Goal: Task Accomplishment & Management: Use online tool/utility

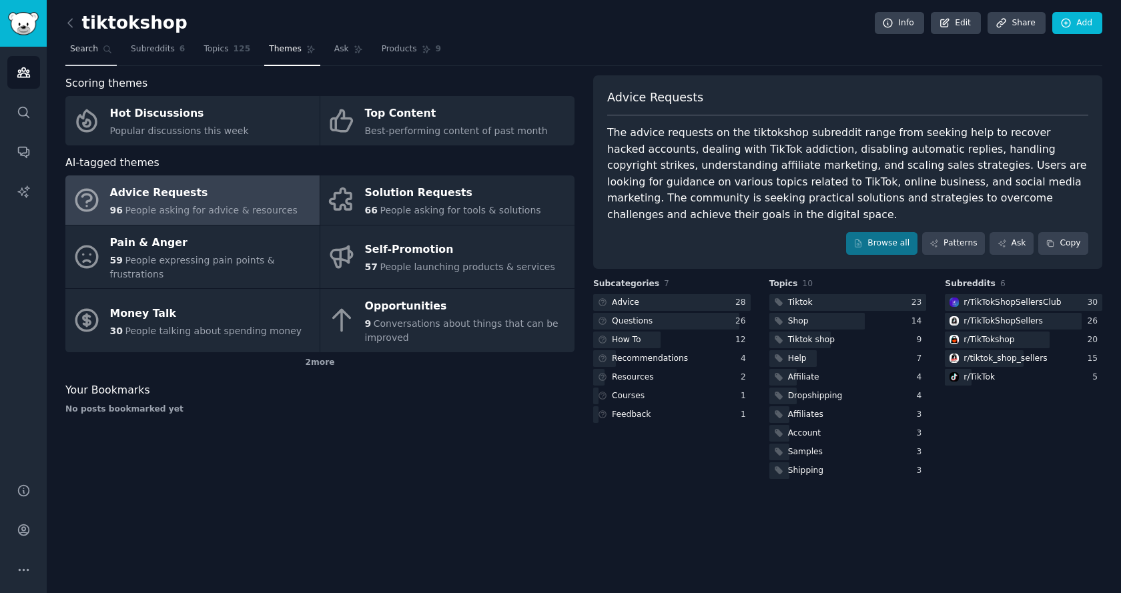
click at [67, 49] on link "Search" at bounding box center [90, 52] width 51 height 27
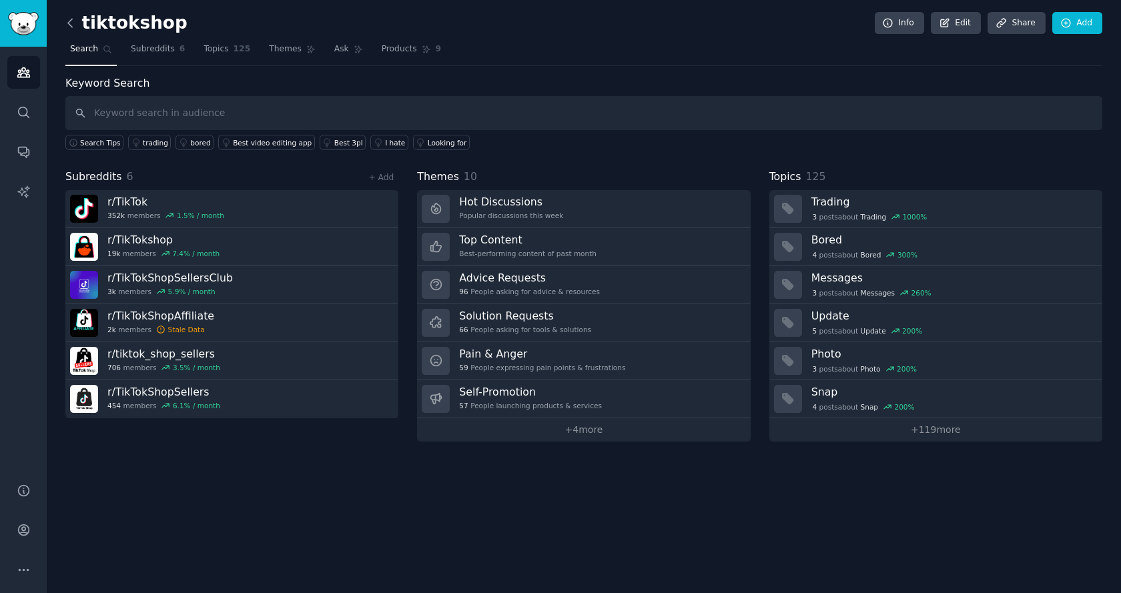
click at [74, 23] on icon at bounding box center [70, 23] width 14 height 14
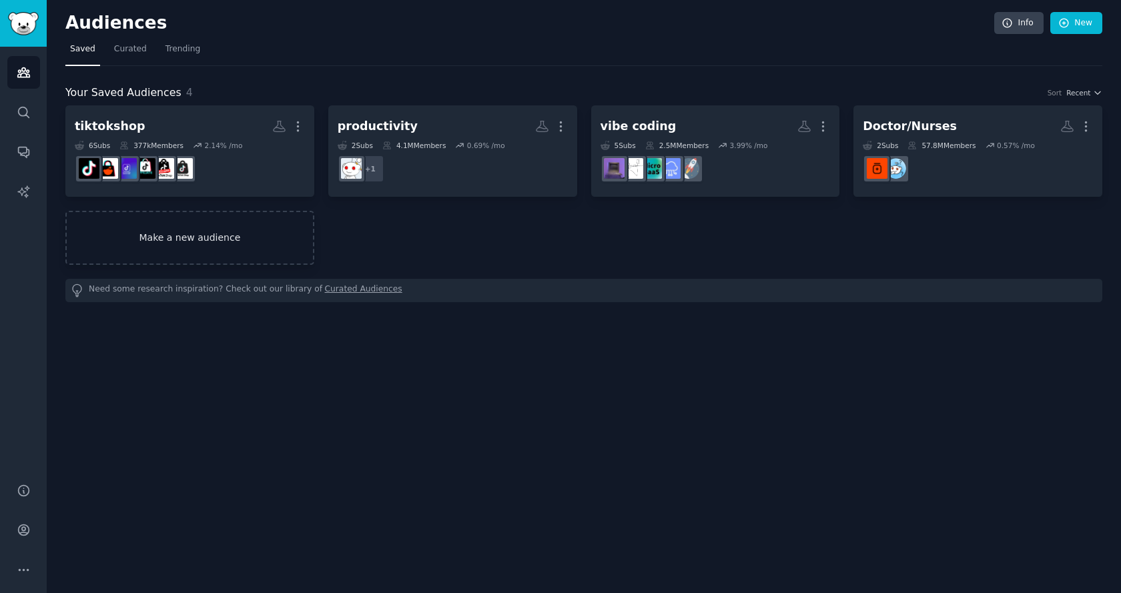
click at [222, 246] on link "Make a new audience" at bounding box center [189, 238] width 249 height 54
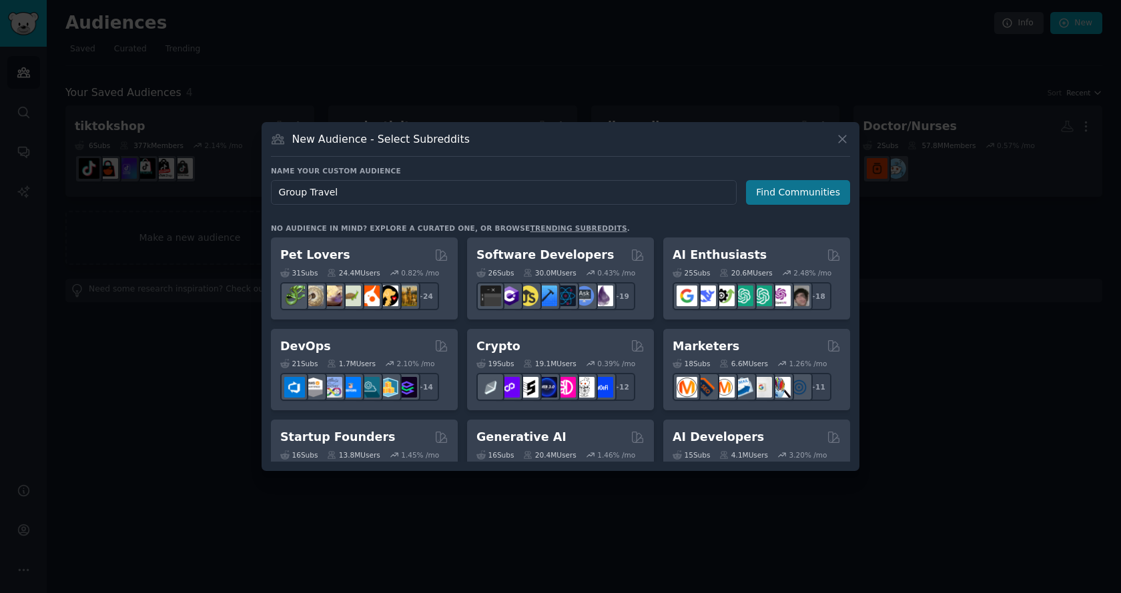
type input "Group Travel"
click at [800, 189] on button "Find Communities" at bounding box center [798, 192] width 104 height 25
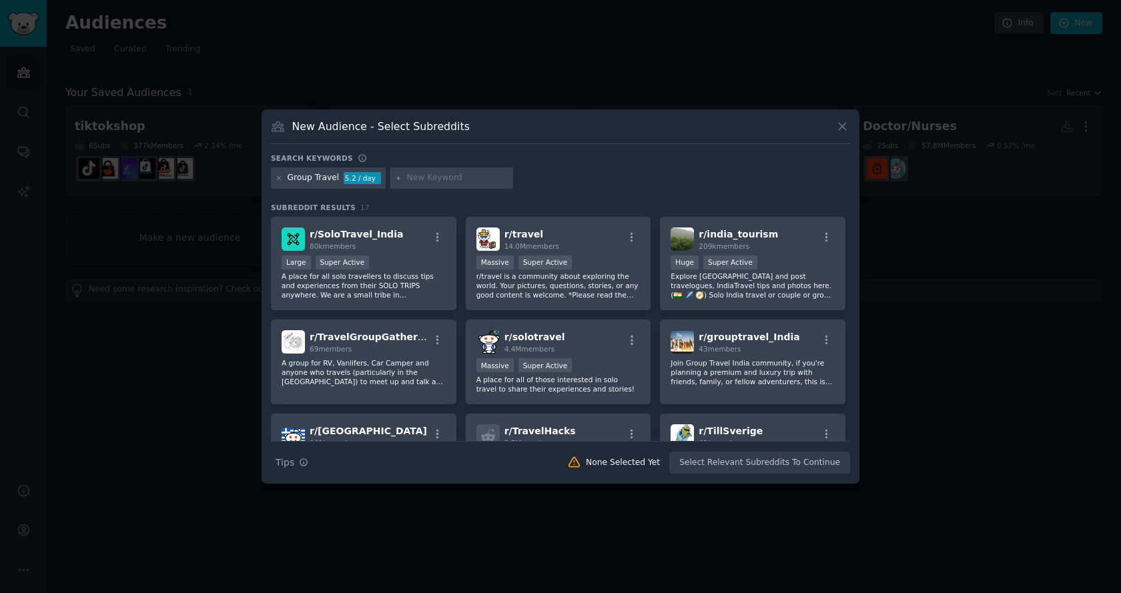
click at [450, 179] on input "text" at bounding box center [457, 178] width 101 height 12
type input "family travel"
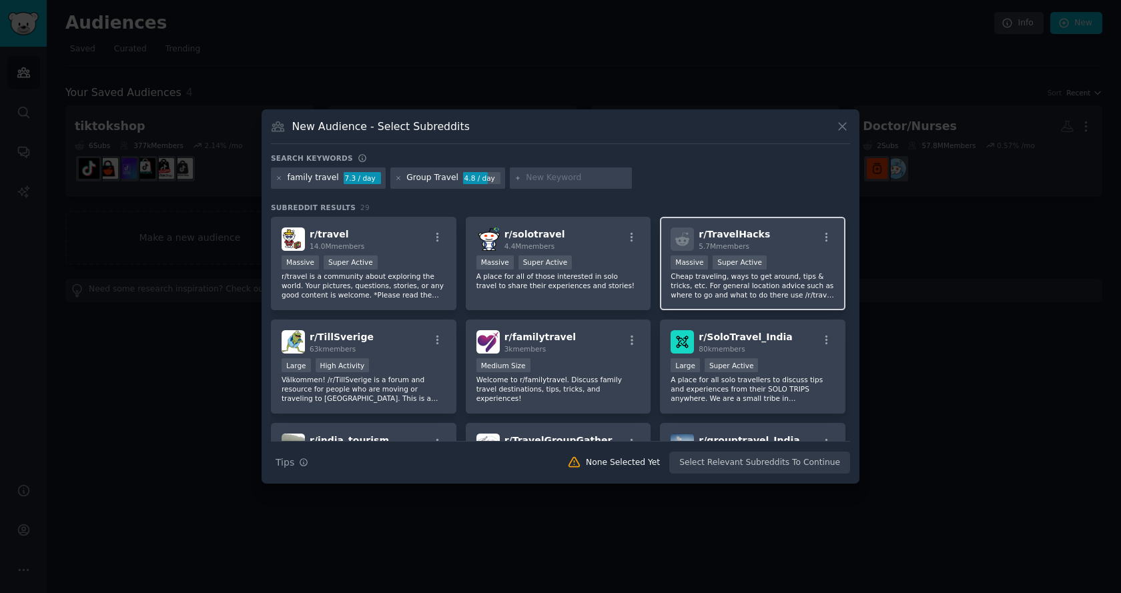
click at [792, 267] on div ">= 95th percentile for submissions / day Massive Super Active" at bounding box center [753, 264] width 164 height 17
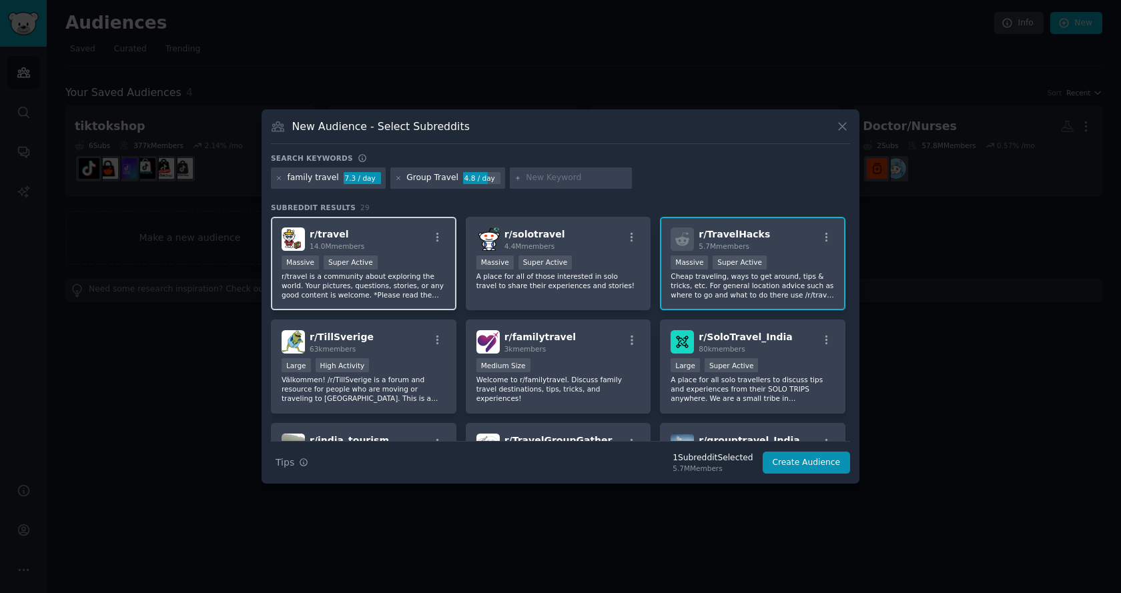
click at [410, 268] on div "Massive Super Active" at bounding box center [364, 264] width 164 height 17
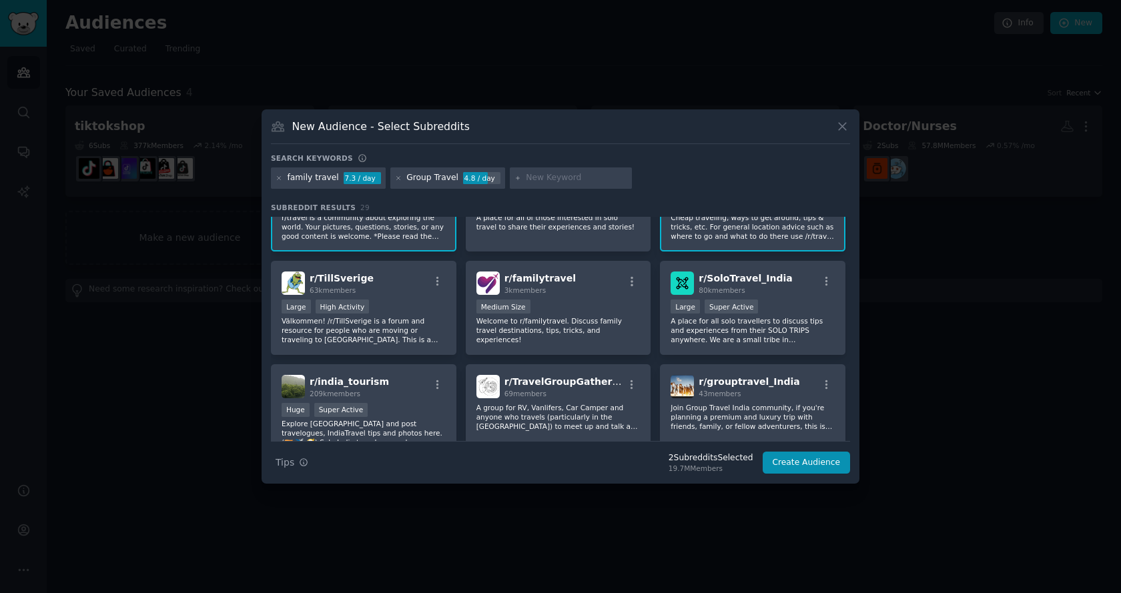
scroll to position [64, 0]
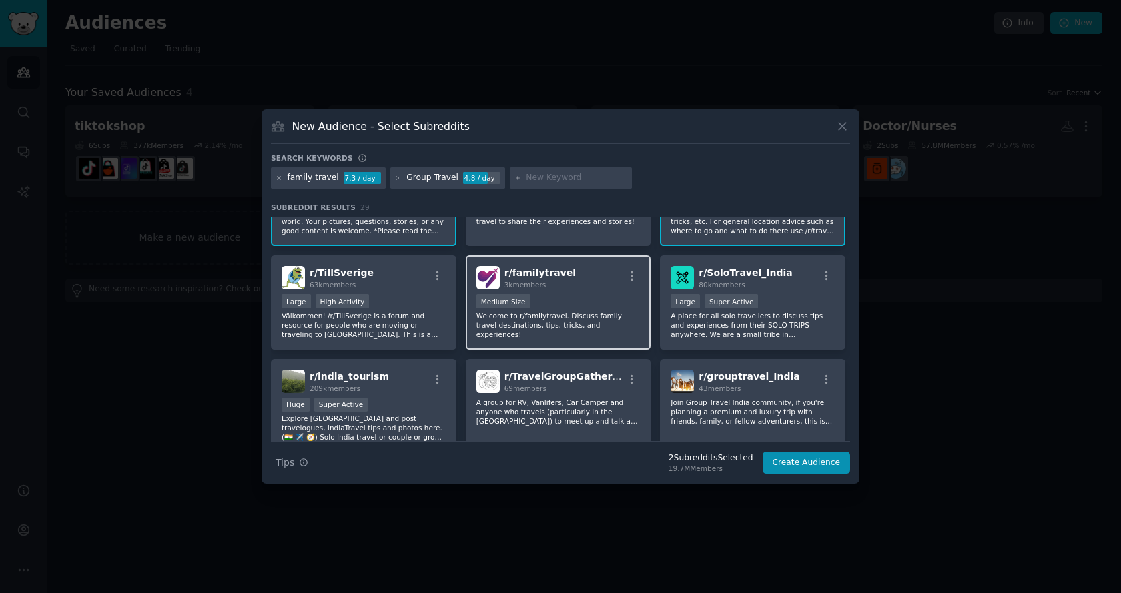
click at [553, 287] on div "3k members" at bounding box center [540, 284] width 71 height 9
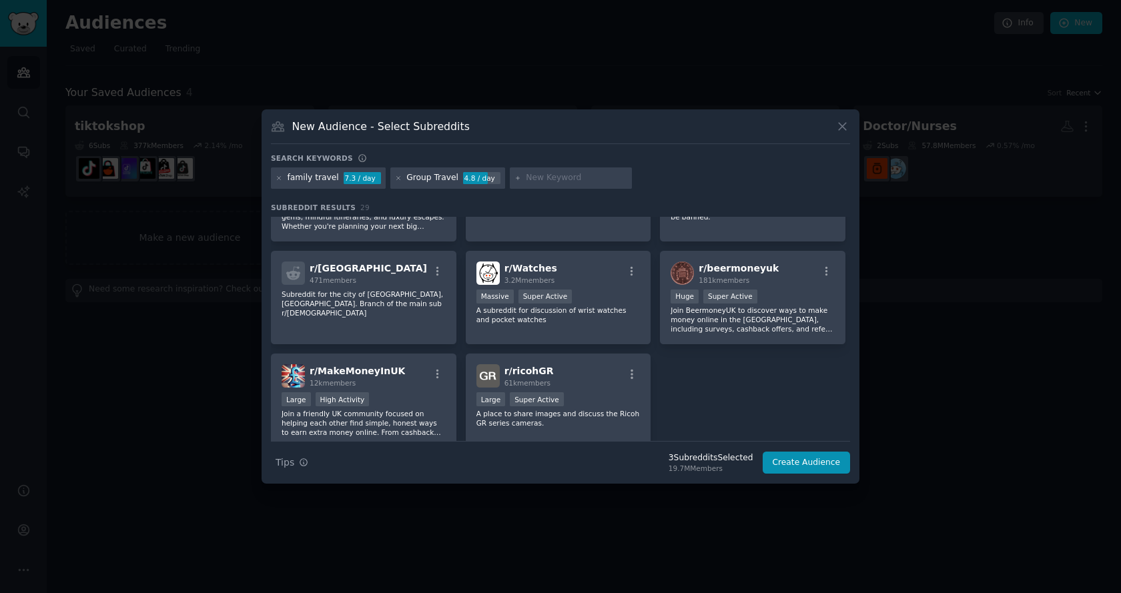
scroll to position [835, 0]
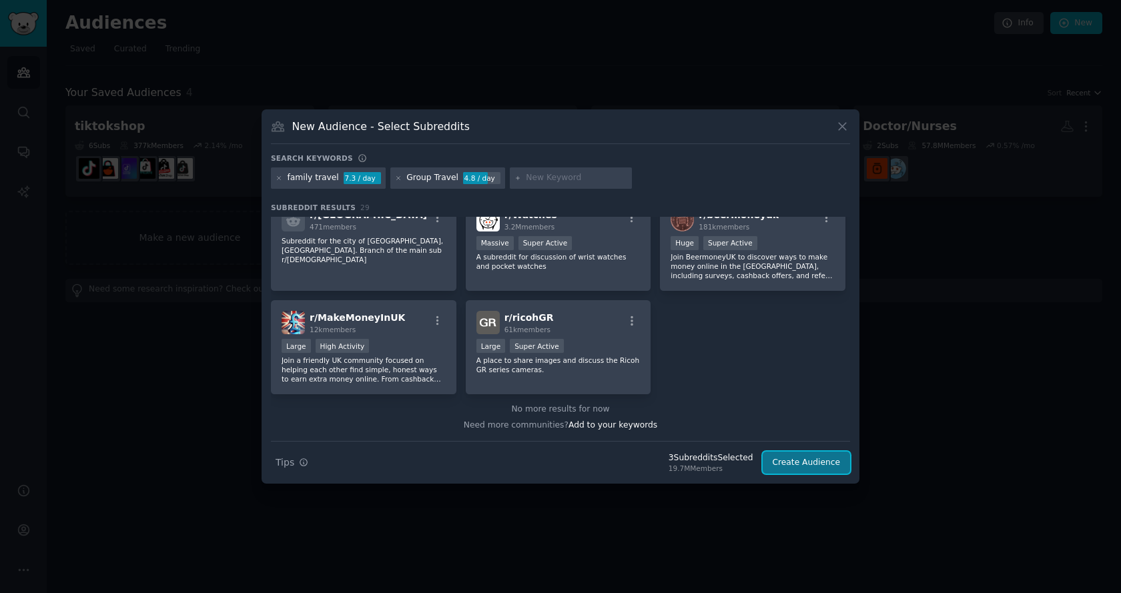
click at [820, 462] on button "Create Audience" at bounding box center [807, 463] width 88 height 23
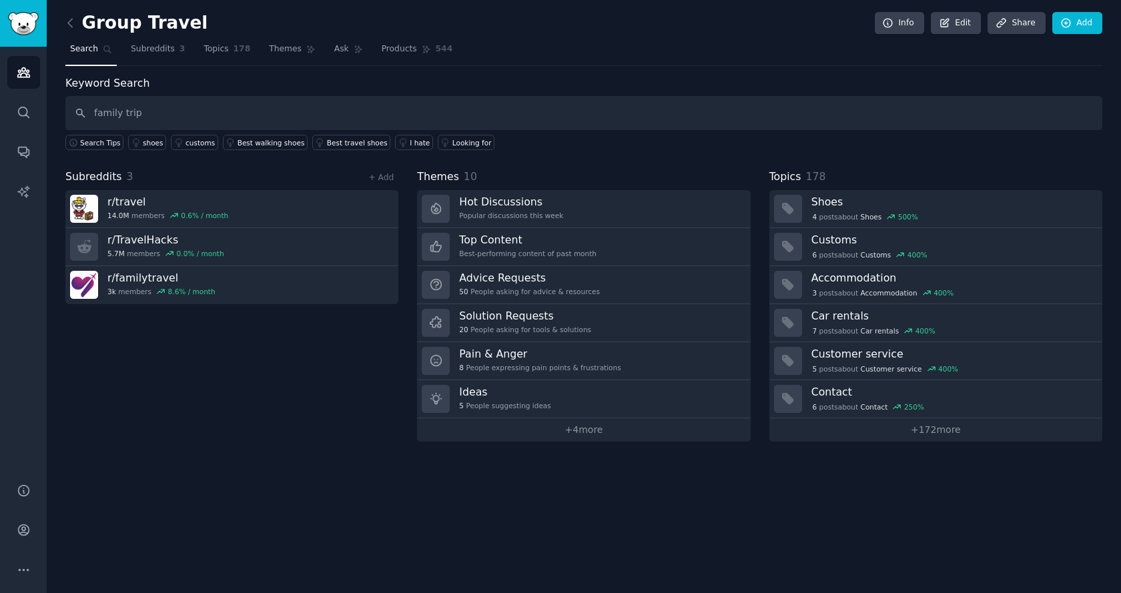
type input "family trip"
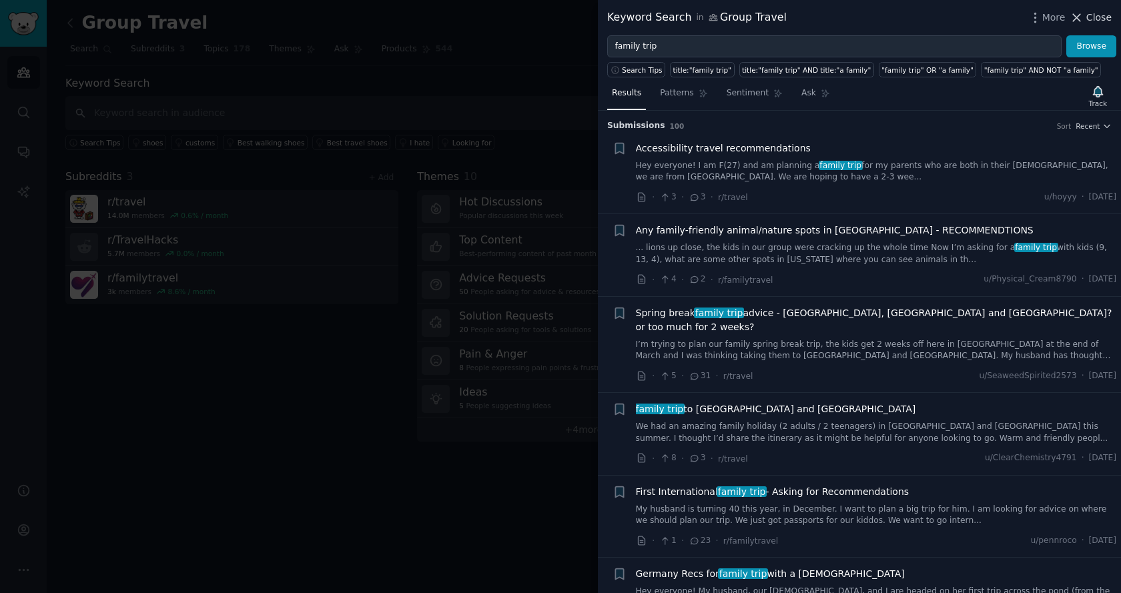
click at [1077, 18] on icon at bounding box center [1077, 18] width 14 height 14
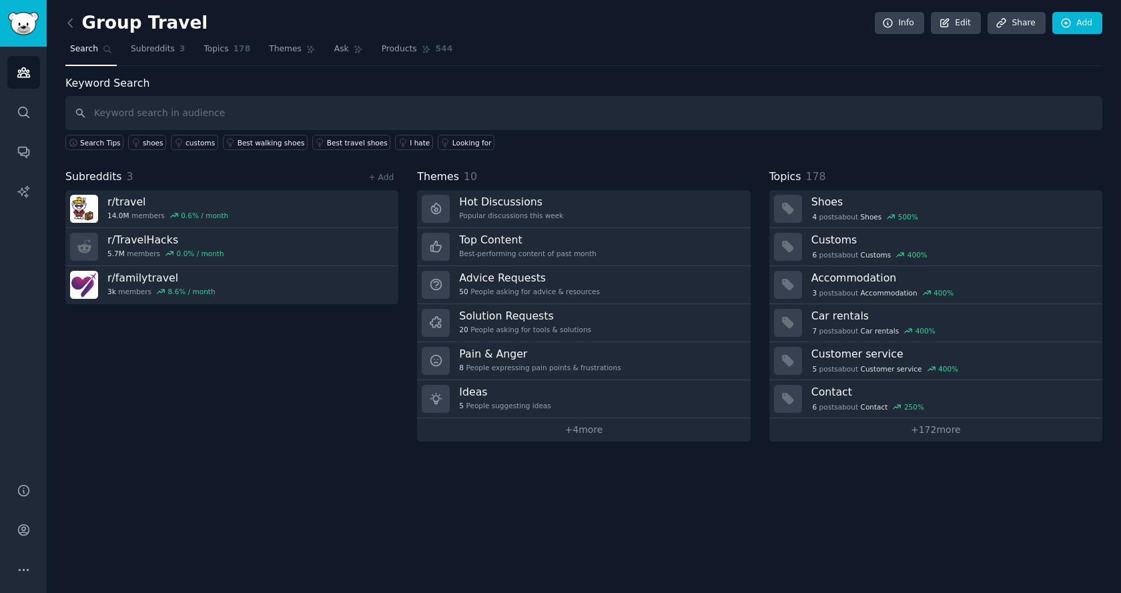
click at [79, 53] on span "Search" at bounding box center [84, 49] width 28 height 12
click at [376, 180] on link "+ Add" at bounding box center [380, 177] width 25 height 9
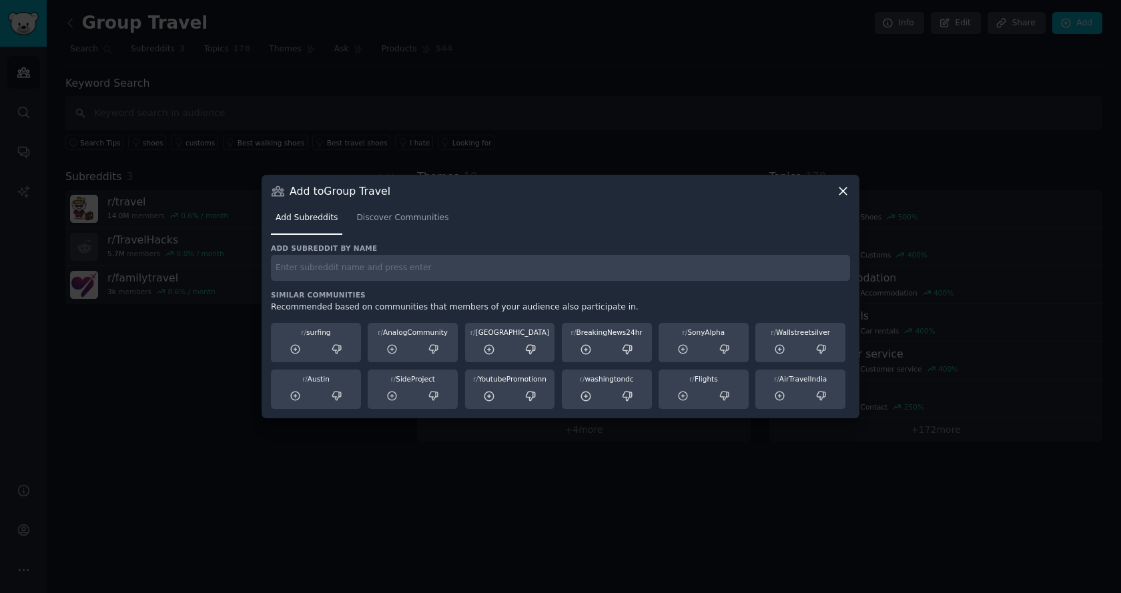
click at [414, 269] on input "text" at bounding box center [560, 268] width 579 height 26
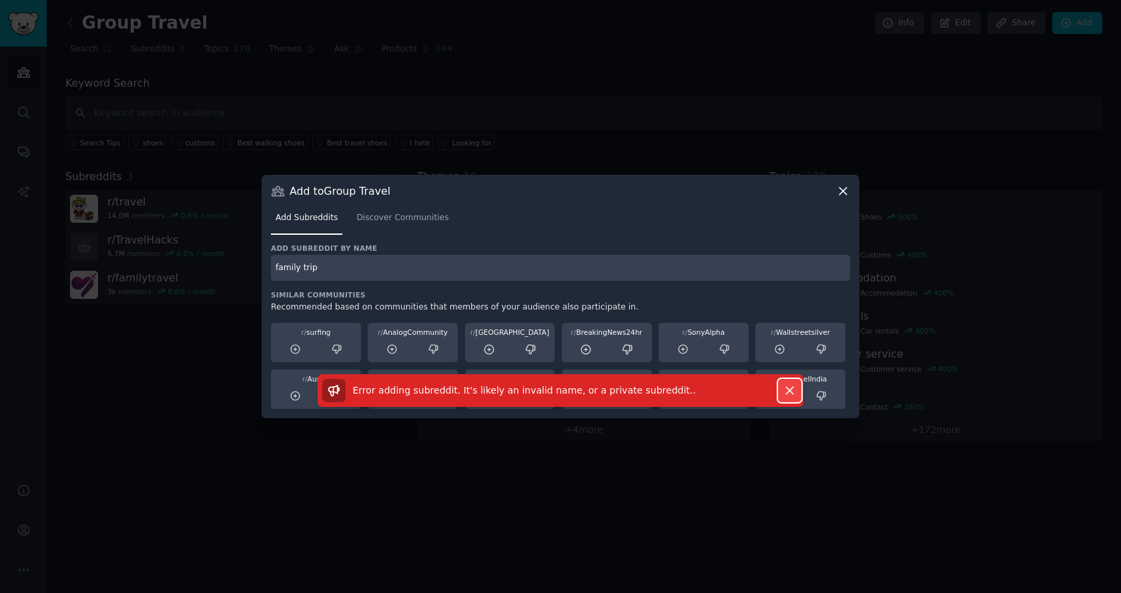
click at [792, 392] on icon "button" at bounding box center [789, 390] width 7 height 7
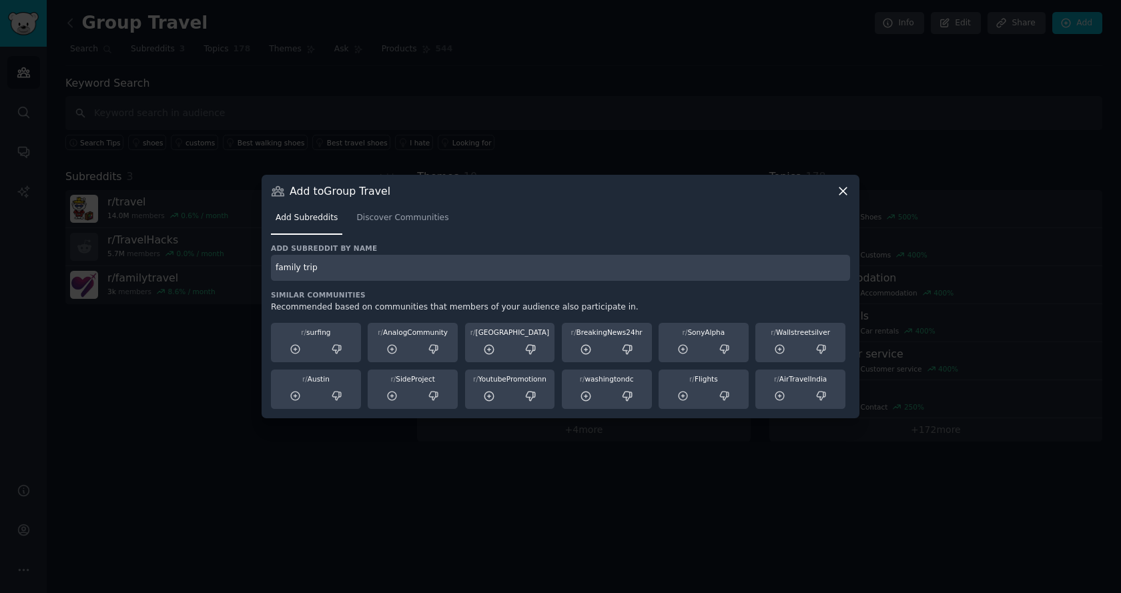
click at [299, 268] on input "family trip" at bounding box center [560, 268] width 579 height 26
type input "familytrip"
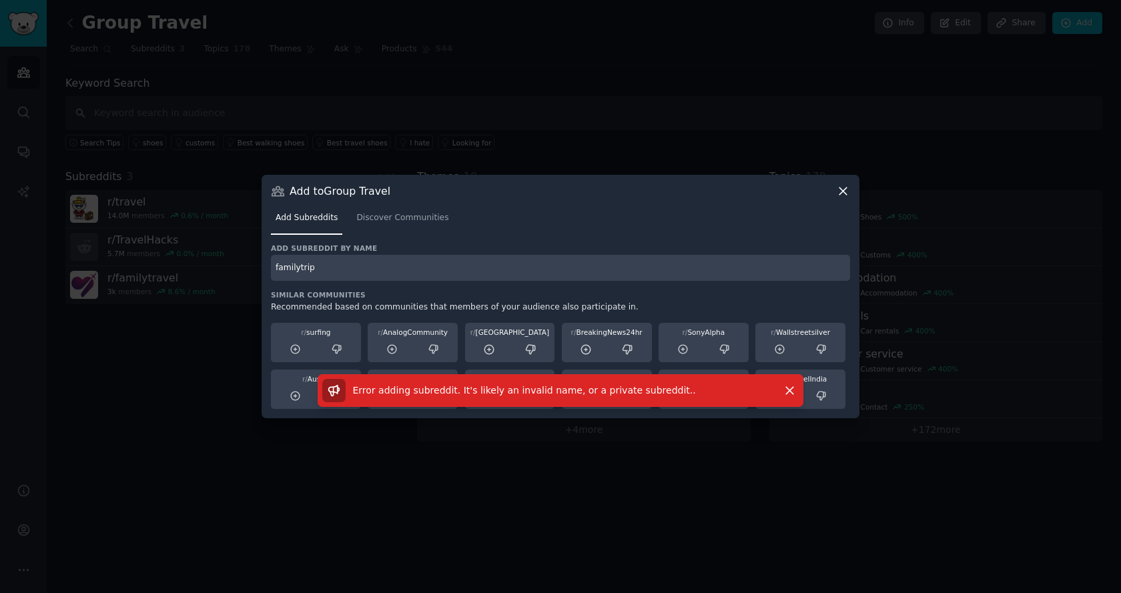
click at [839, 194] on icon at bounding box center [843, 191] width 14 height 14
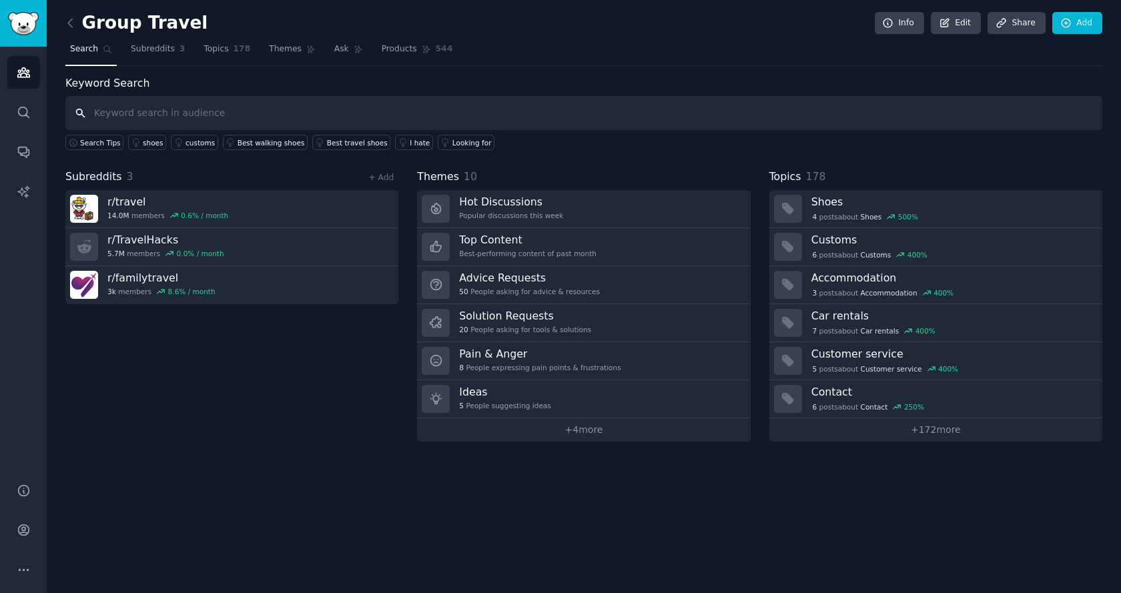
click at [175, 112] on input "text" at bounding box center [583, 113] width 1037 height 34
click at [382, 174] on link "+ Add" at bounding box center [380, 177] width 25 height 9
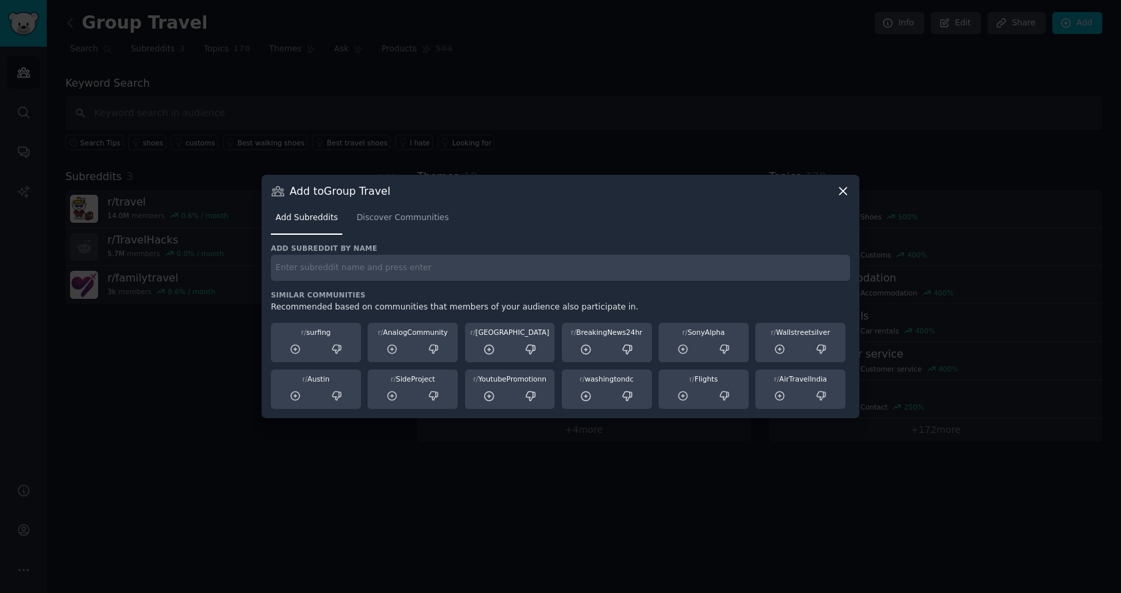
click at [390, 276] on input "text" at bounding box center [560, 268] width 579 height 26
type input "trip"
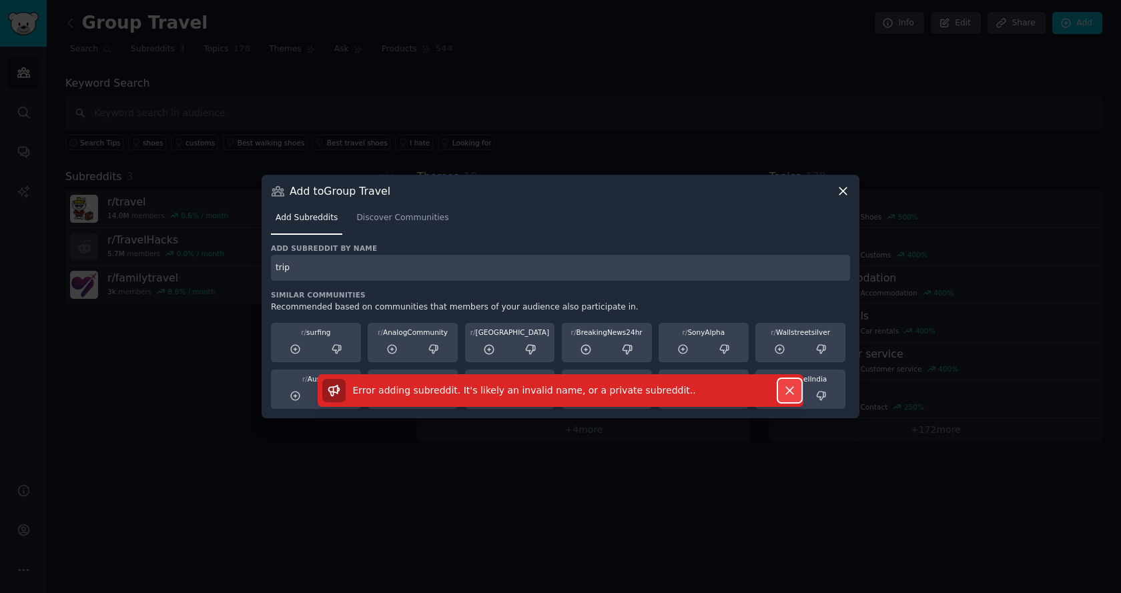
click at [789, 389] on icon "button" at bounding box center [789, 390] width 7 height 7
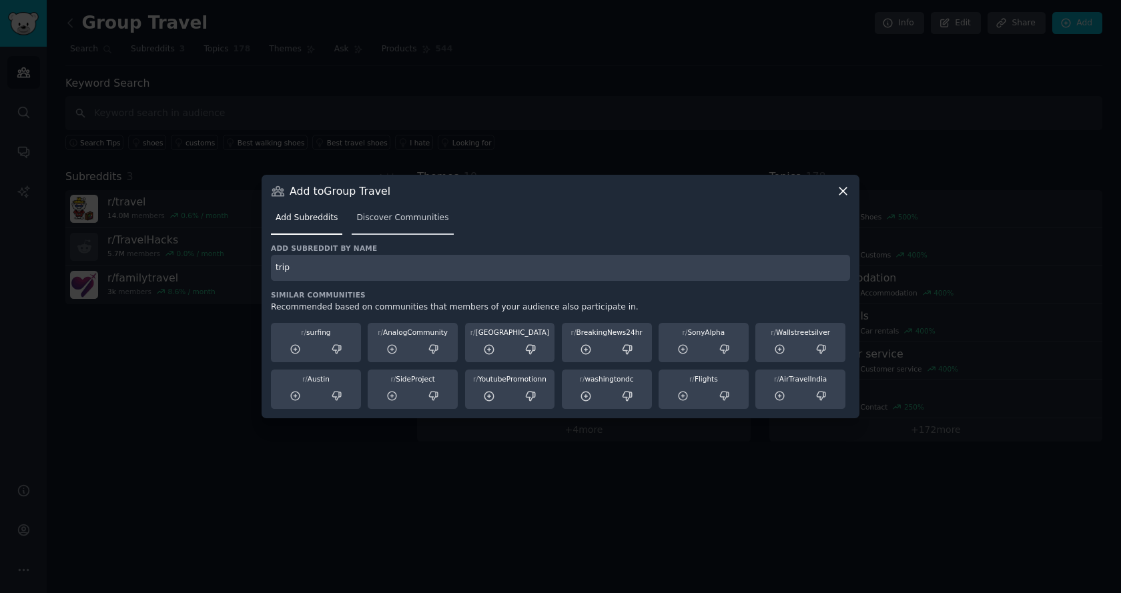
click at [382, 216] on span "Discover Communities" at bounding box center [402, 218] width 92 height 12
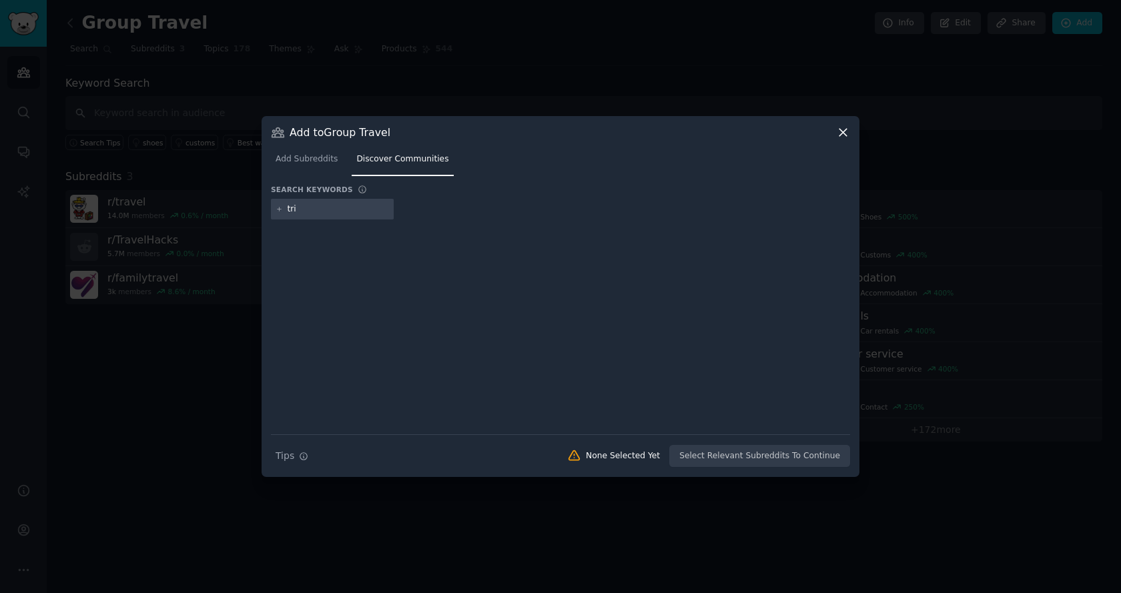
type input "trip"
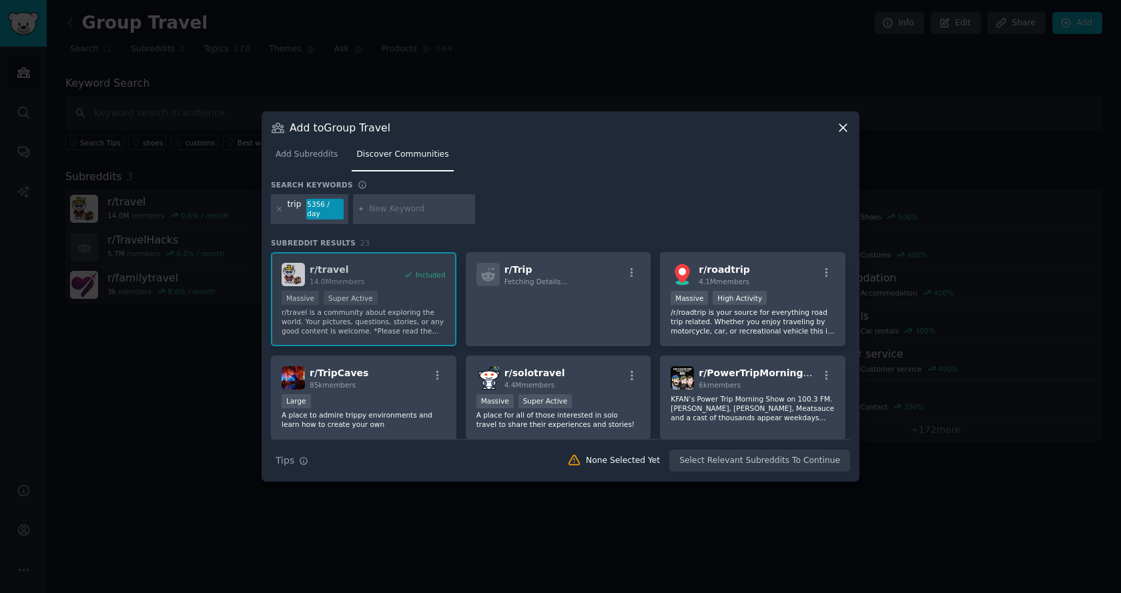
click at [844, 135] on icon at bounding box center [843, 128] width 14 height 14
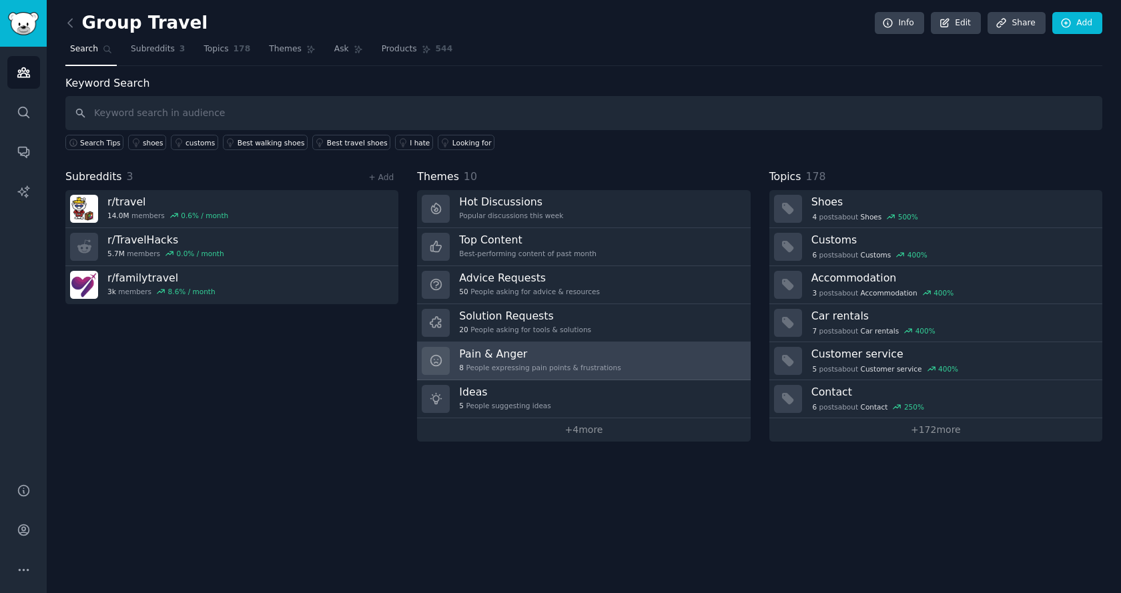
click at [539, 356] on h3 "Pain & Anger" at bounding box center [540, 354] width 162 height 14
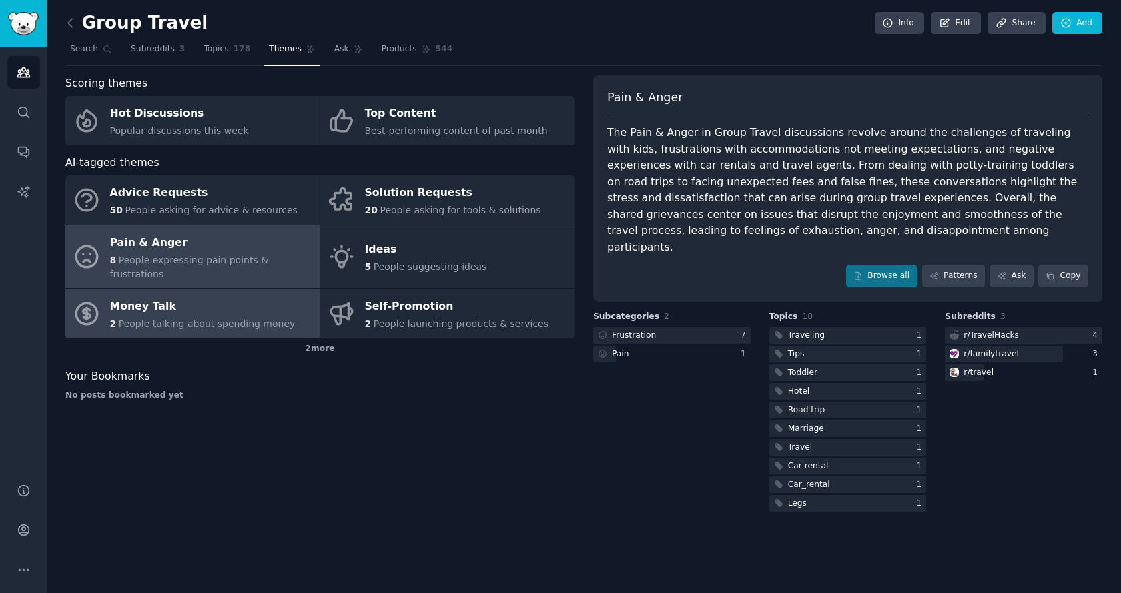
click at [172, 318] on span "People talking about spending money" at bounding box center [207, 323] width 177 height 11
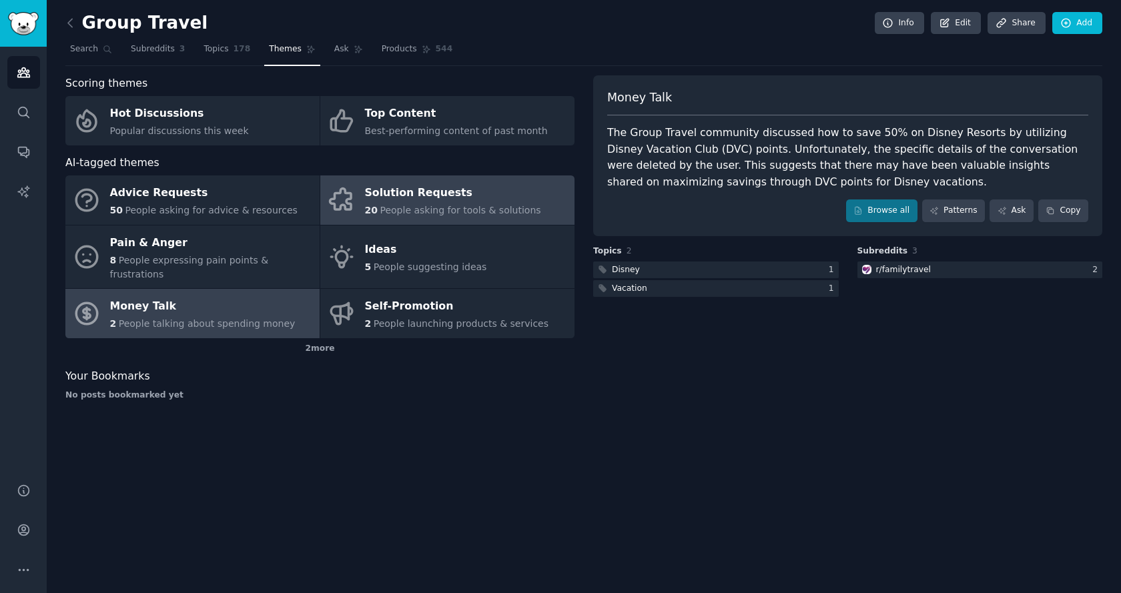
click at [447, 212] on span "People asking for tools & solutions" at bounding box center [460, 210] width 161 height 11
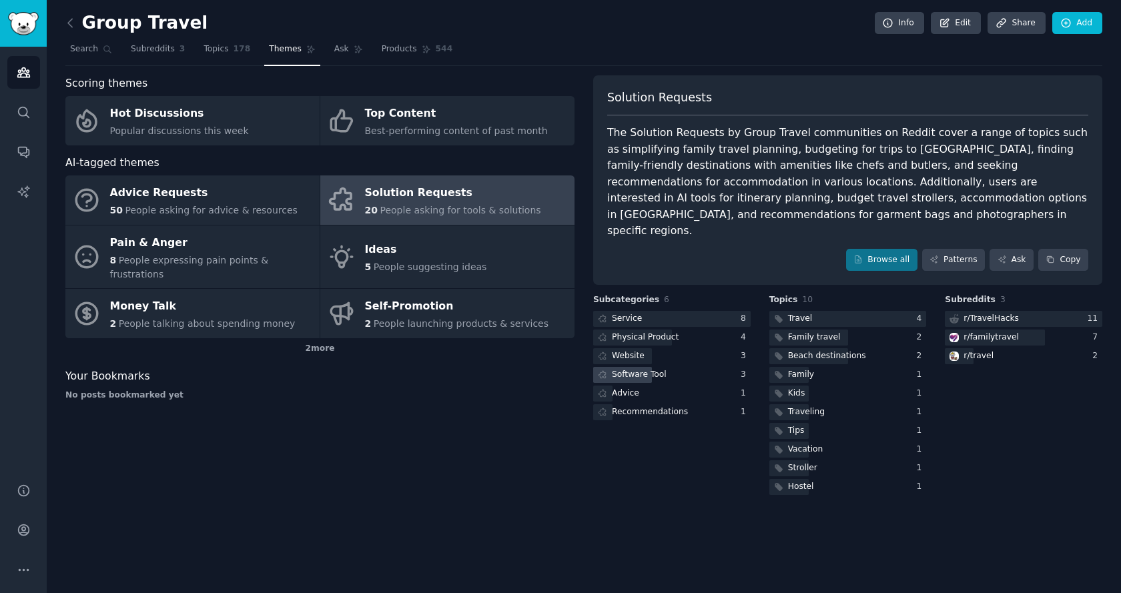
click at [636, 369] on div "Software Tool" at bounding box center [639, 375] width 55 height 12
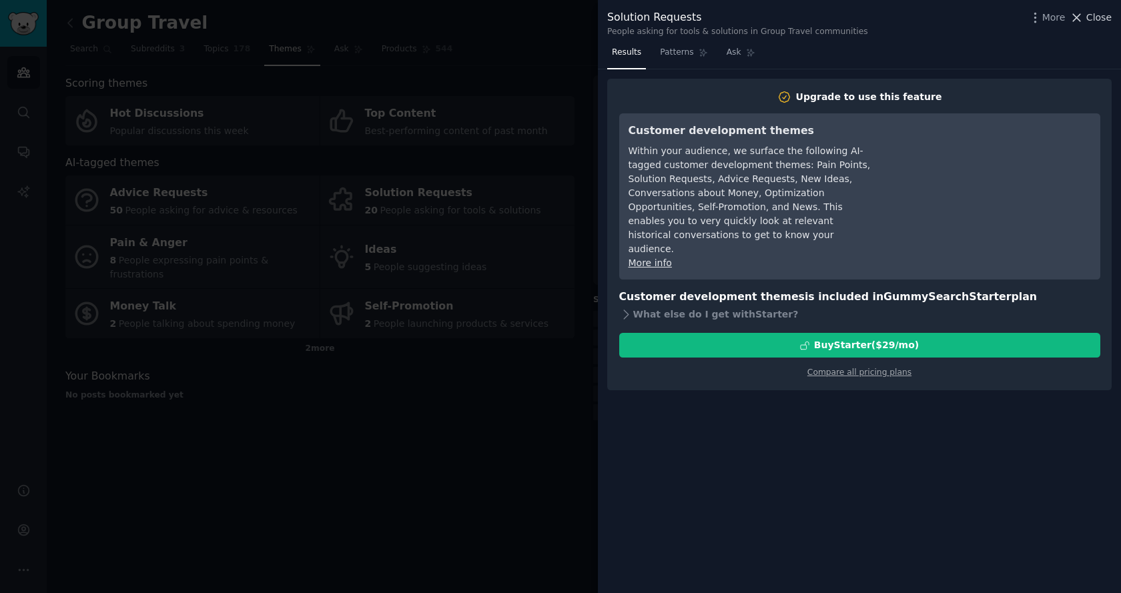
click at [1101, 22] on span "Close" at bounding box center [1099, 18] width 25 height 14
